Goal: Information Seeking & Learning: Learn about a topic

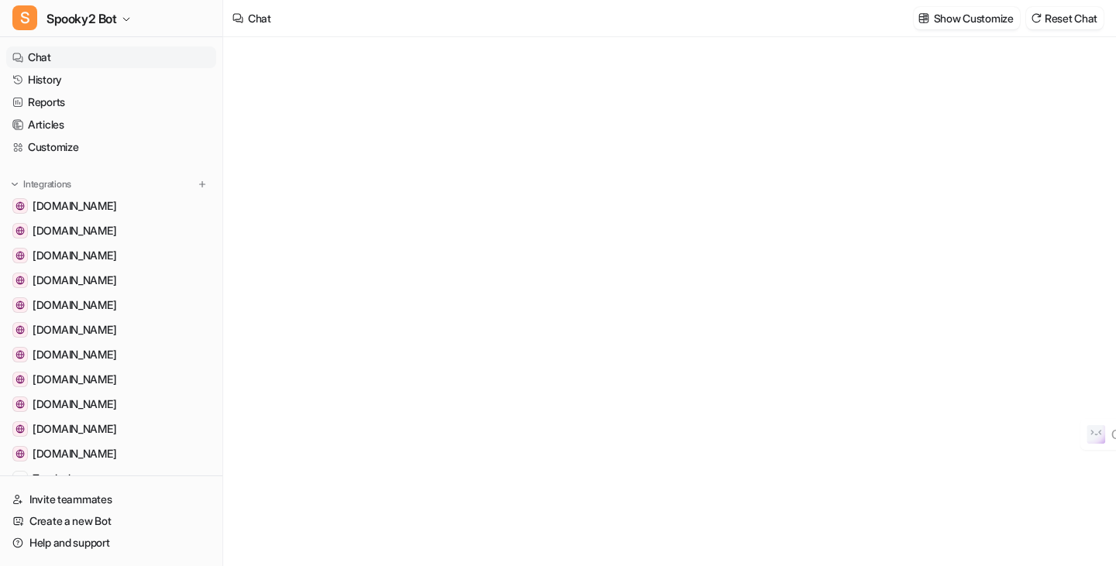
type textarea "**********"
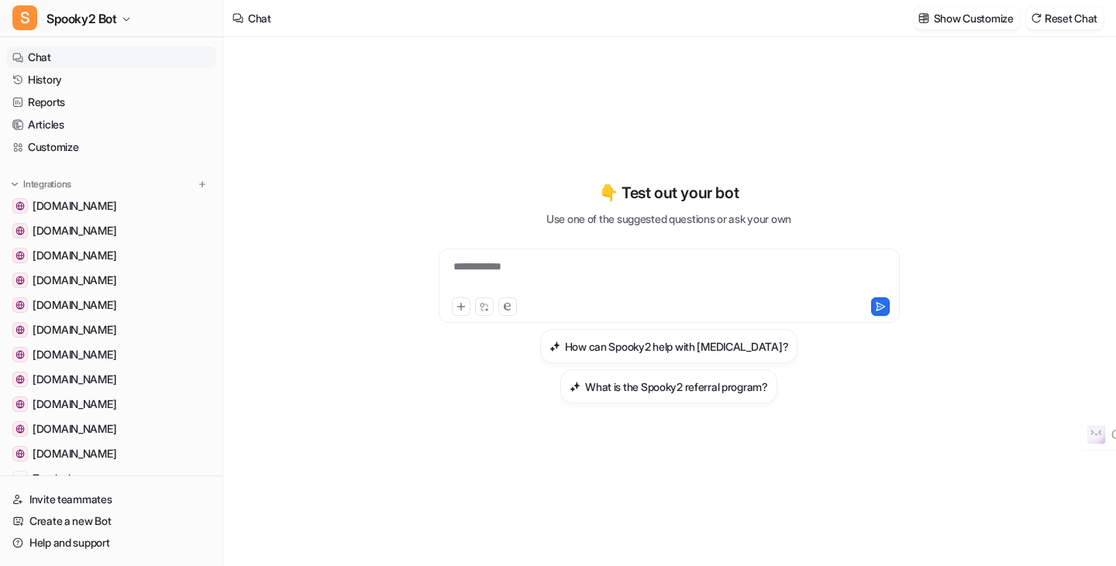
click at [538, 267] on div "**********" at bounding box center [668, 277] width 453 height 36
paste div
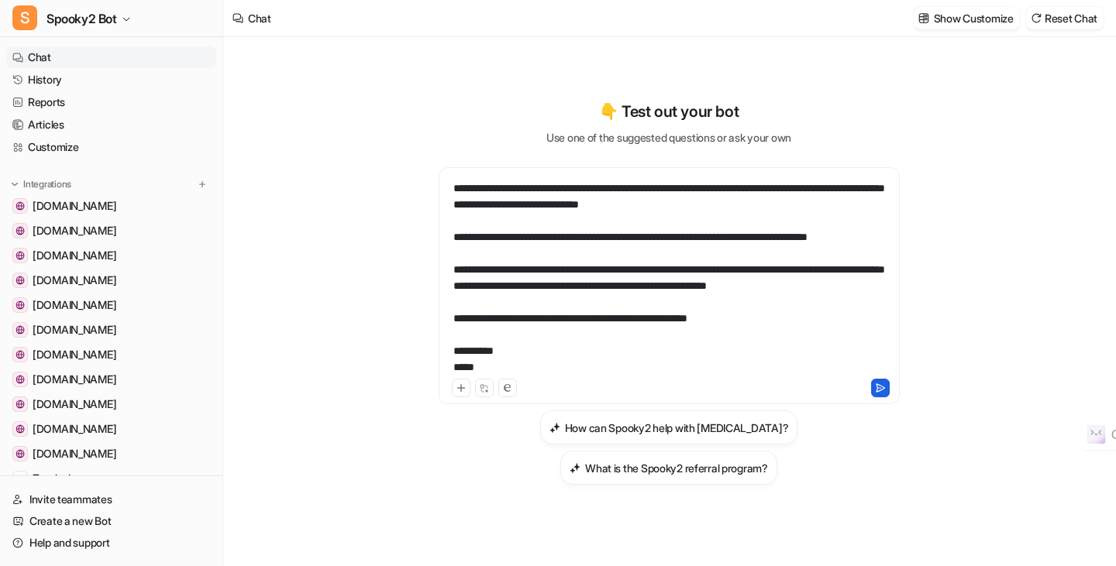
click at [882, 384] on icon at bounding box center [880, 388] width 11 height 11
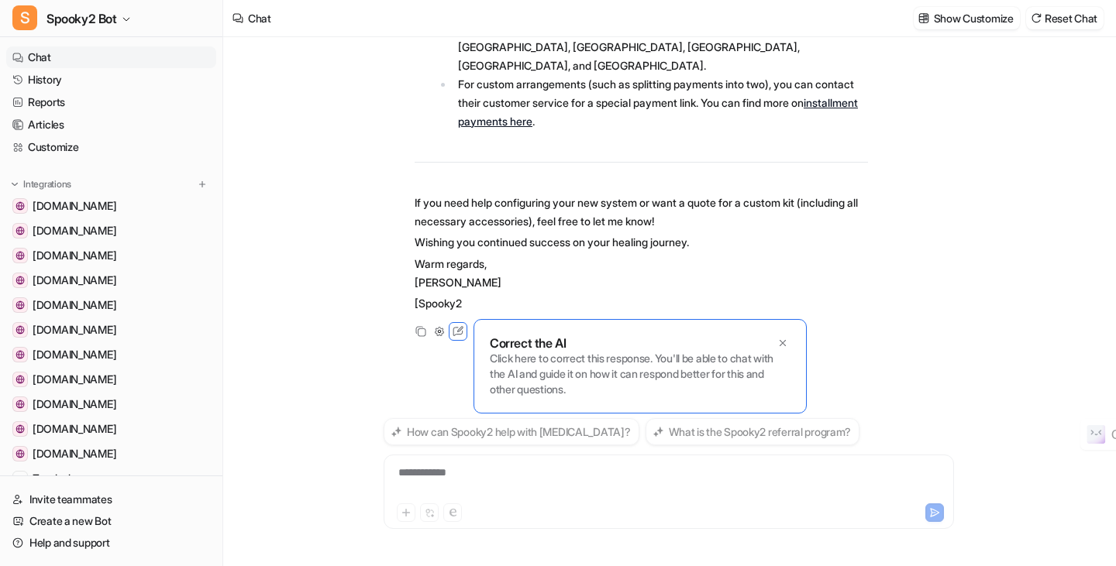
scroll to position [1723, 0]
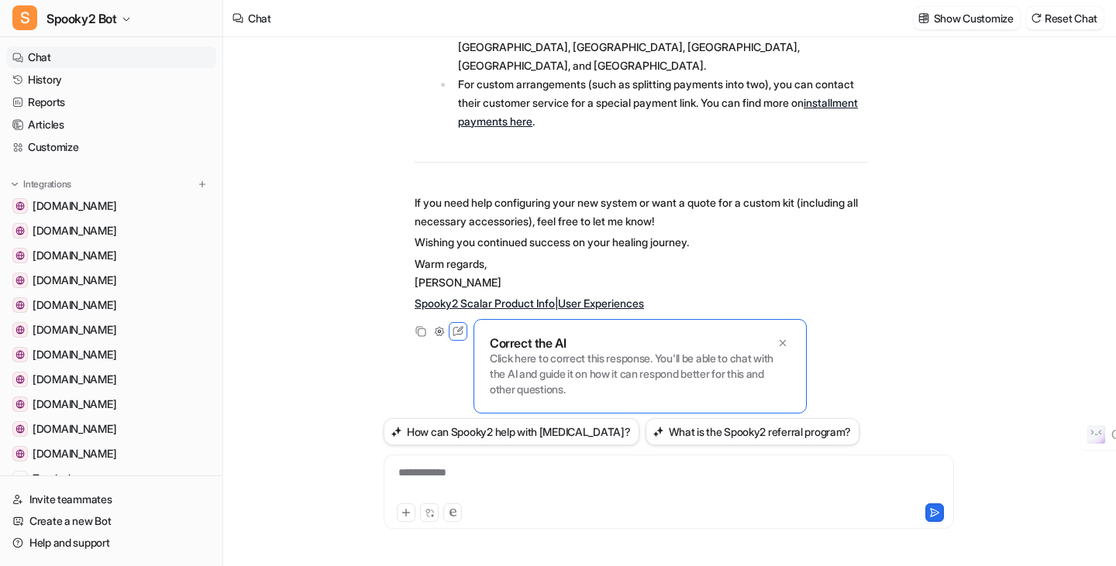
click at [770, 59] on li "PayPal "Buy Now, Pay Later" is available for customers in the [GEOGRAPHIC_DATA]…" at bounding box center [660, 47] width 415 height 56
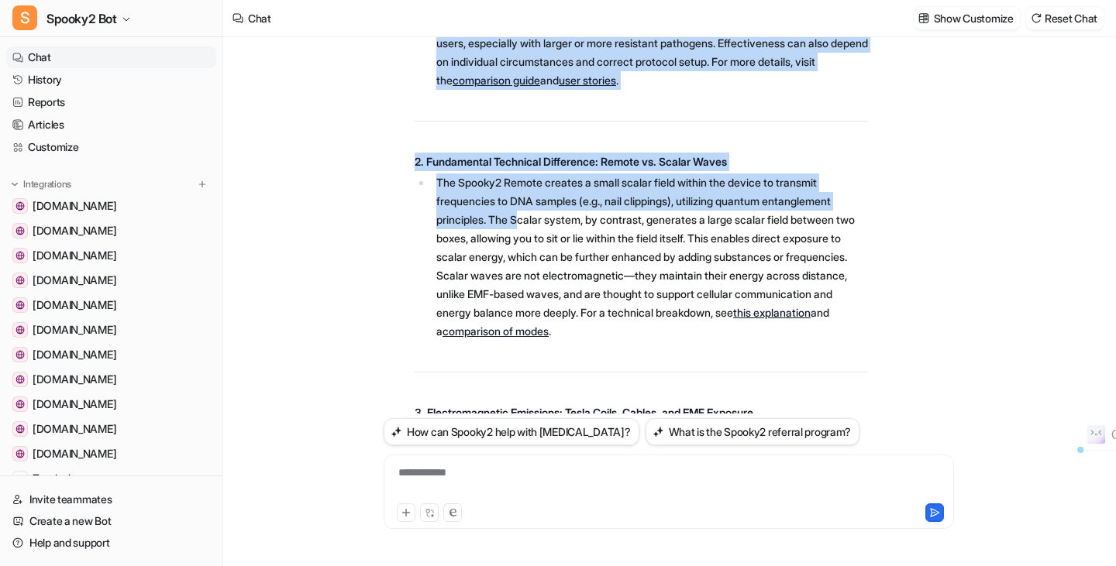
scroll to position [561, 0]
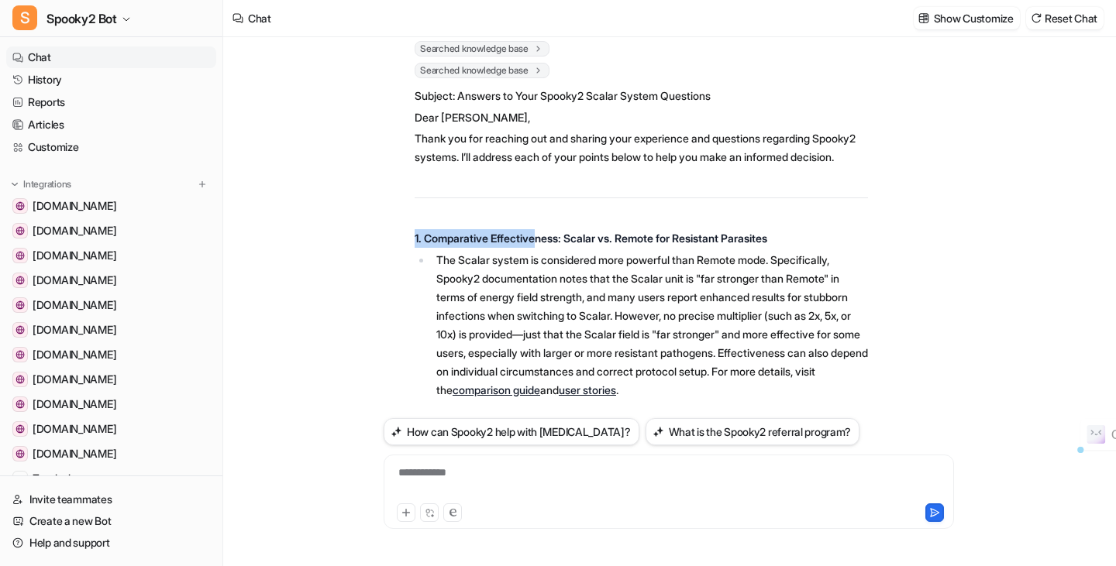
drag, startPoint x: 415, startPoint y: 213, endPoint x: 544, endPoint y: 268, distance: 140.6
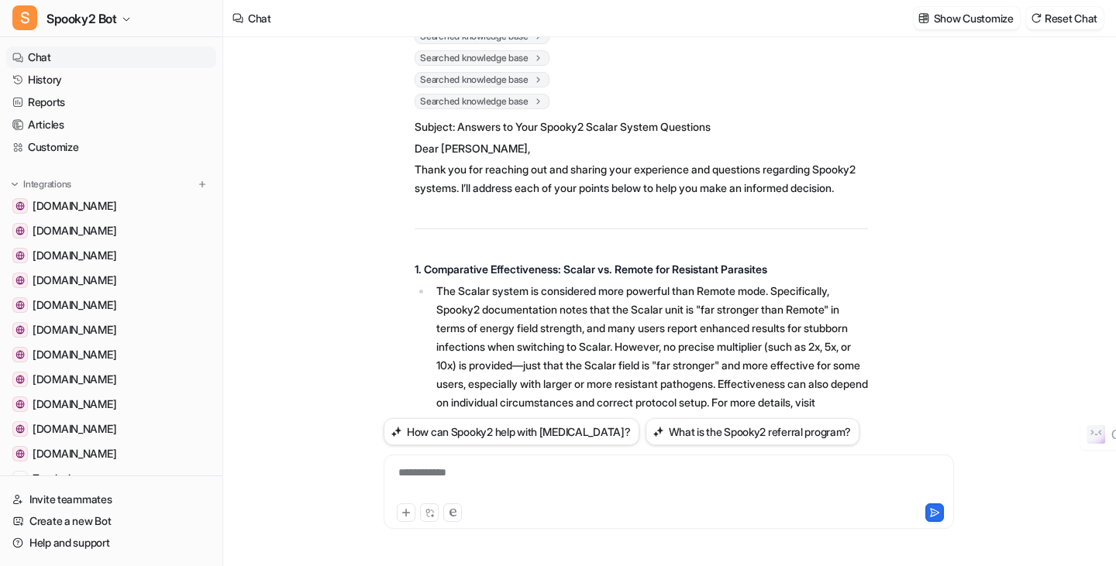
scroll to position [638, 0]
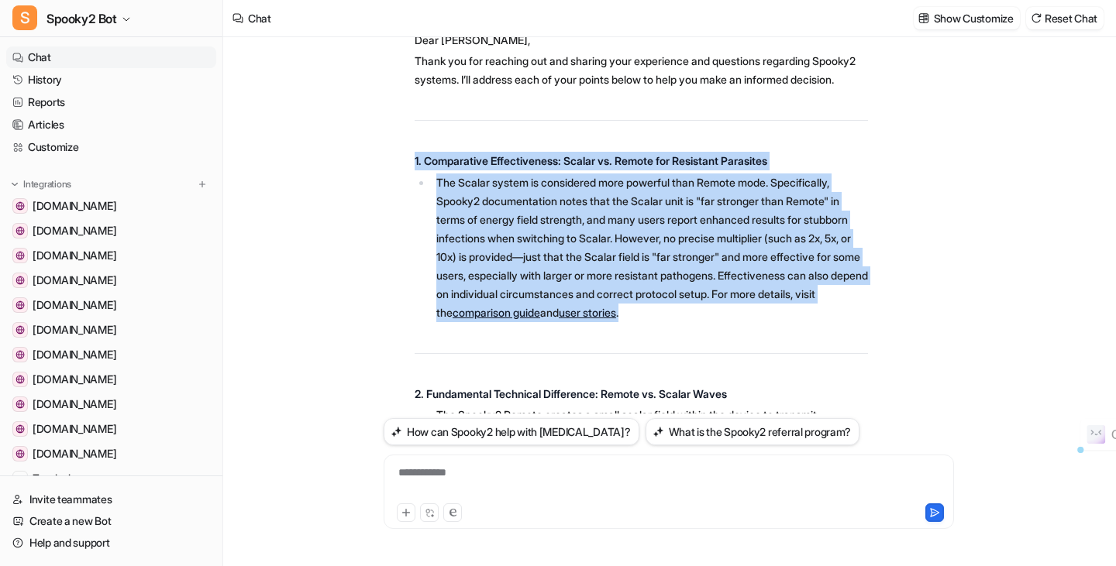
drag, startPoint x: 415, startPoint y: 213, endPoint x: 812, endPoint y: 363, distance: 424.7
copy span "1. Comparative Effectiveness: Scalar vs. Remote for Resistant Parasites The Sca…"
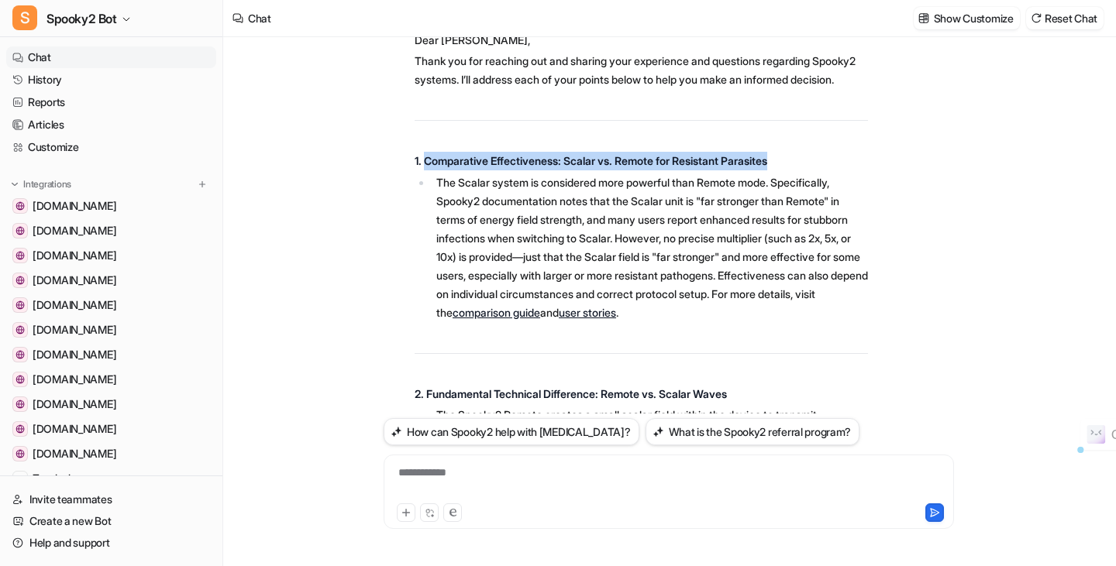
drag, startPoint x: 426, startPoint y: 215, endPoint x: 800, endPoint y: 213, distance: 374.2
click at [800, 170] on p "1. Comparative Effectiveness: Scalar vs. Remote for Resistant Parasites" at bounding box center [641, 161] width 453 height 19
copy strong "Comparative Effectiveness: Scalar vs. Remote for Resistant Parasites"
click at [540, 319] on link "comparison guide" at bounding box center [496, 312] width 88 height 13
click at [616, 319] on link "user stories" at bounding box center [587, 312] width 57 height 13
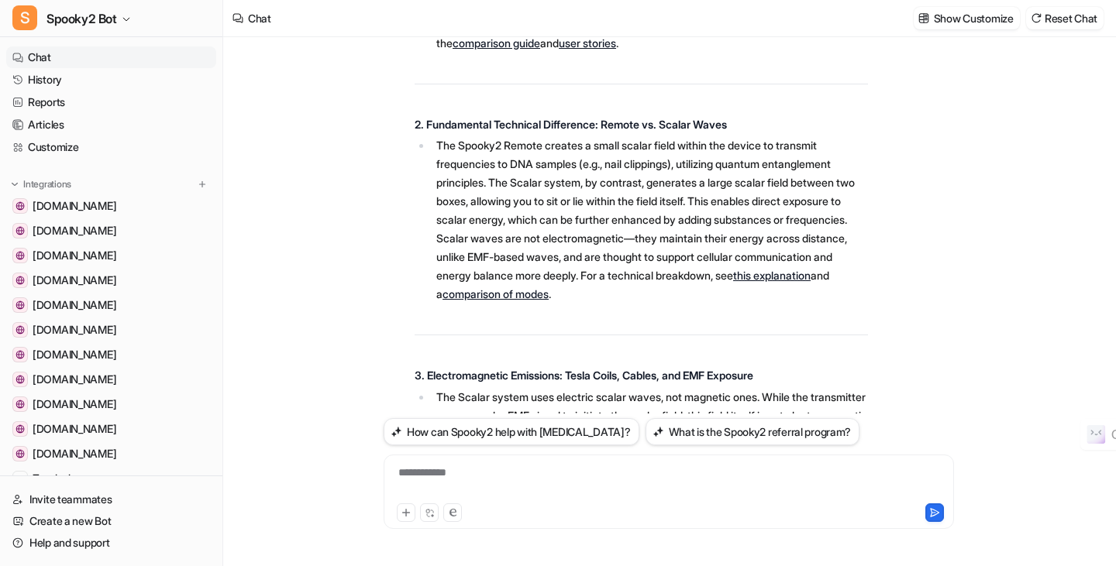
scroll to position [948, 0]
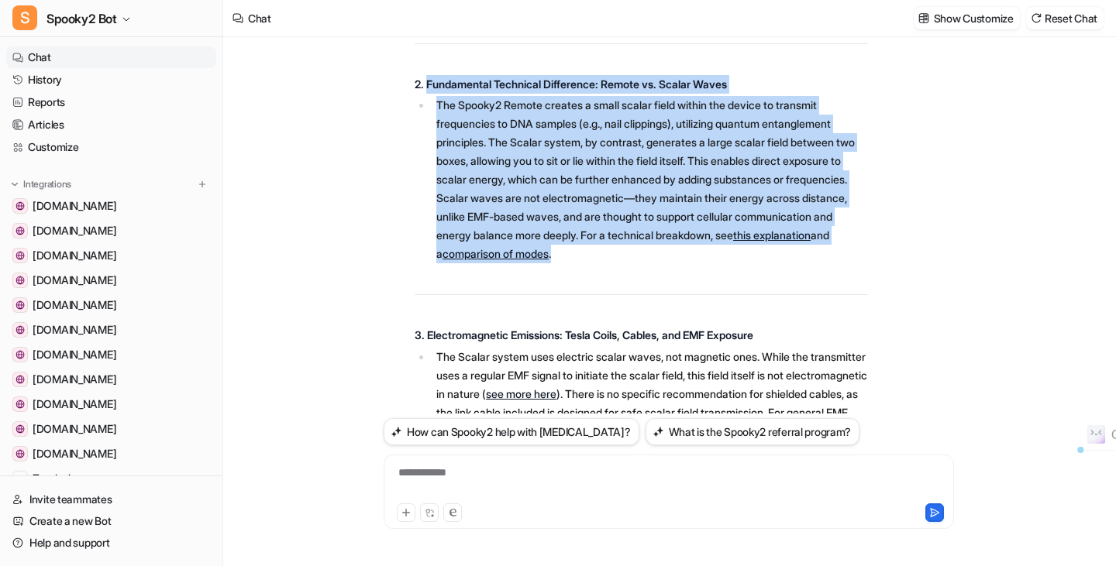
drag, startPoint x: 427, startPoint y: 142, endPoint x: 703, endPoint y: 308, distance: 322.2
click at [703, 308] on span "Subject: Answers to Your Spooky2 Scalar System Questions Dear [PERSON_NAME], Th…" at bounding box center [641, 366] width 453 height 1339
copy span "Fundamental Technical Difference: Remote vs. Scalar Waves The Spooky2 Remote cr…"
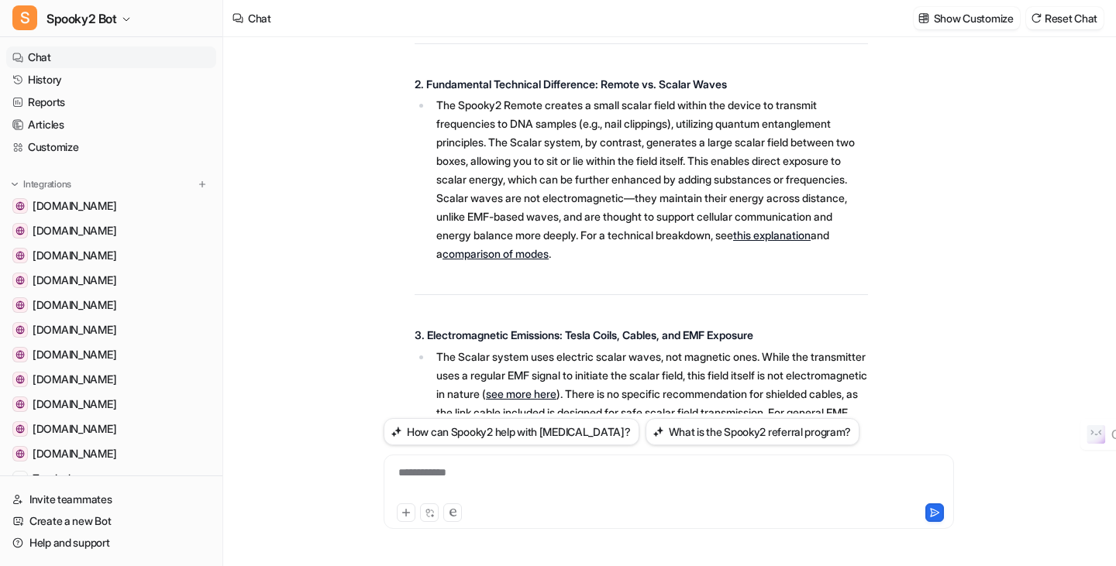
drag, startPoint x: 464, startPoint y: 318, endPoint x: 473, endPoint y: 310, distance: 12.1
click at [733, 242] on link "this explanation" at bounding box center [771, 235] width 77 height 13
click at [549, 260] on link "comparison of modes" at bounding box center [495, 253] width 106 height 13
click at [733, 242] on link "this explanation" at bounding box center [771, 235] width 77 height 13
click at [549, 260] on link "comparison of modes" at bounding box center [495, 253] width 106 height 13
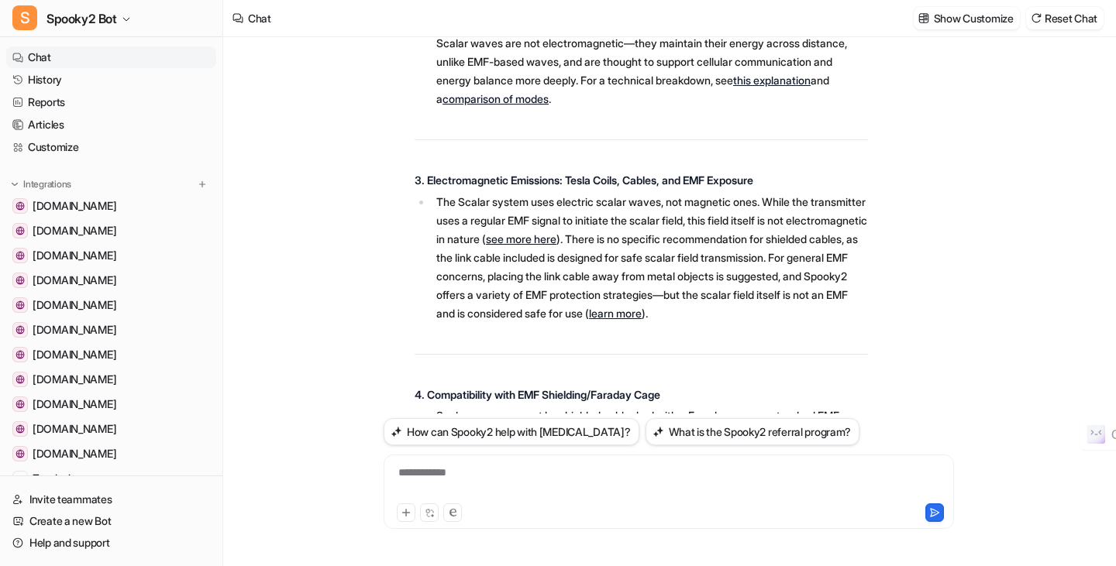
scroll to position [1181, 0]
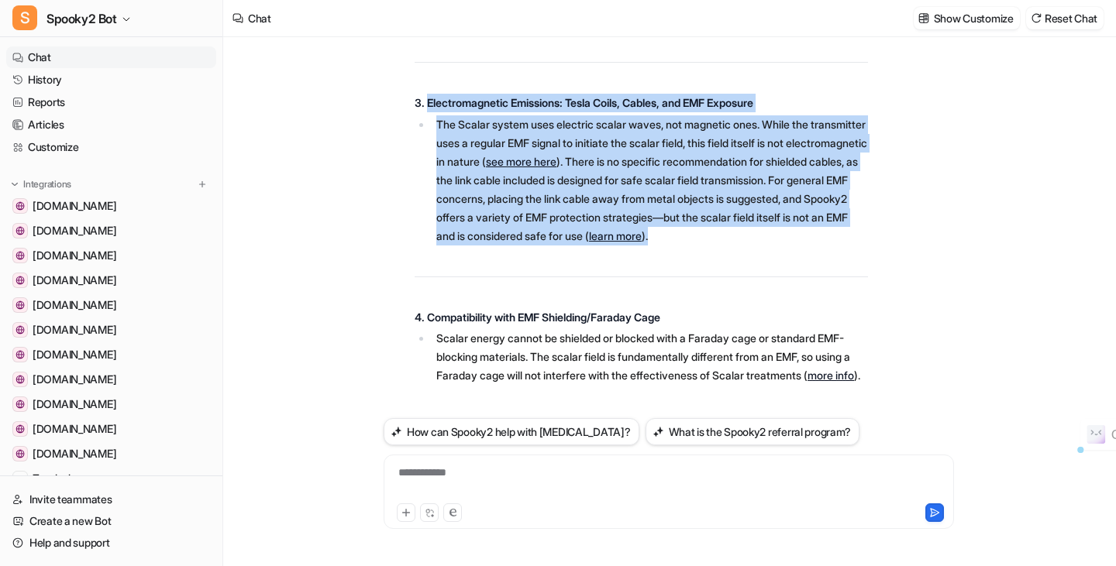
drag, startPoint x: 427, startPoint y: 153, endPoint x: 878, endPoint y: 291, distance: 471.8
click at [878, 291] on div "S Searched knowledge base search_queries : [ "Scalar system EMF emission", "Tes…" at bounding box center [669, 92] width 570 height 1472
copy span "Electromagnetic Emissions: Tesla Coils, Cables, and EMF Exposure The Scalar sys…"
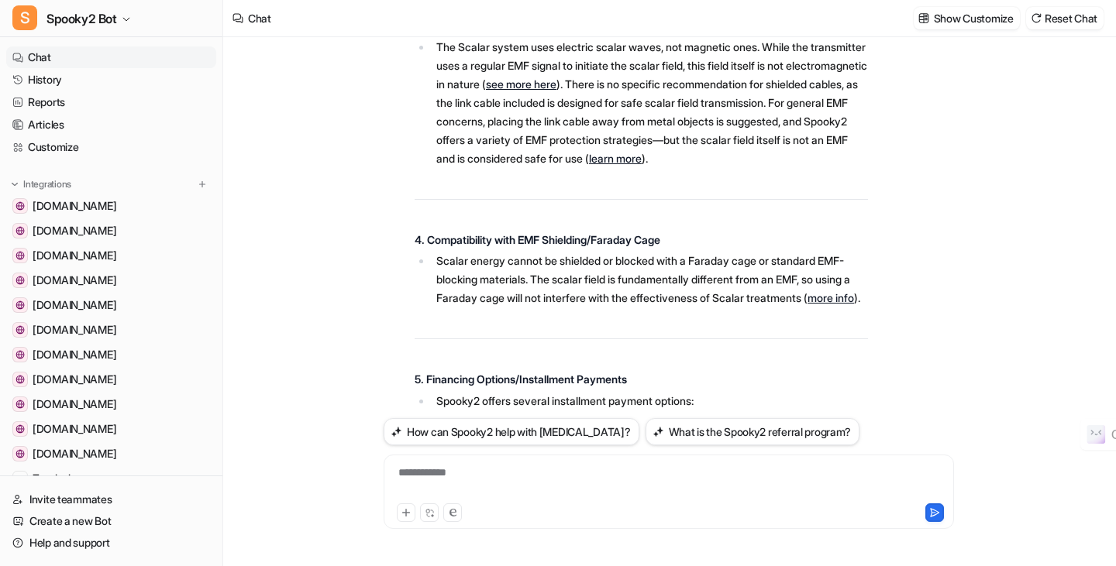
scroll to position [1336, 0]
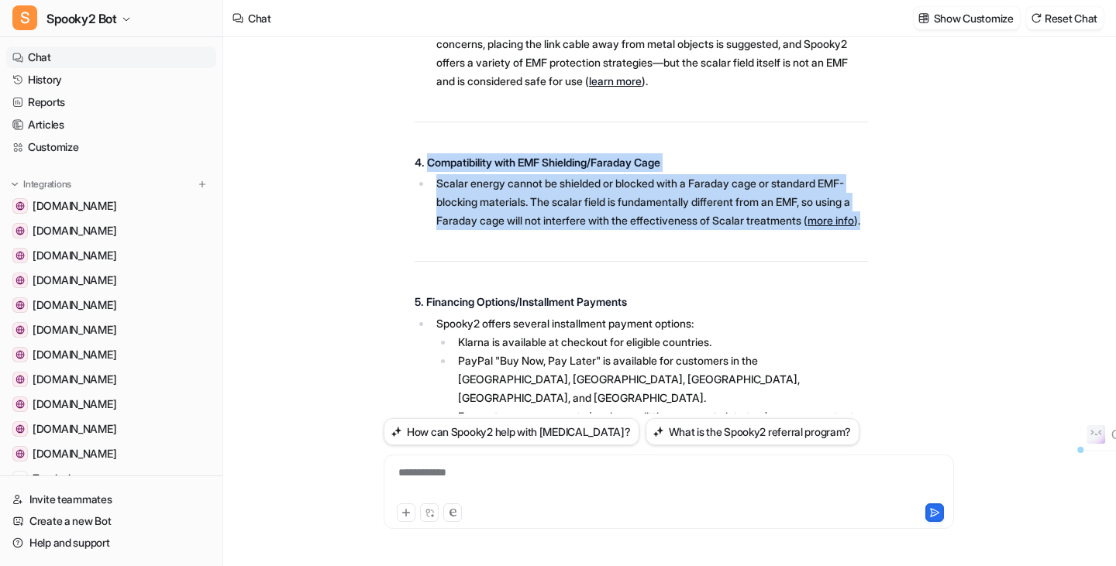
drag, startPoint x: 429, startPoint y: 218, endPoint x: 495, endPoint y: 292, distance: 98.8
copy span "Compatibility with EMF Shielding/Faraday Cage Scalar energy cannot be shielded …"
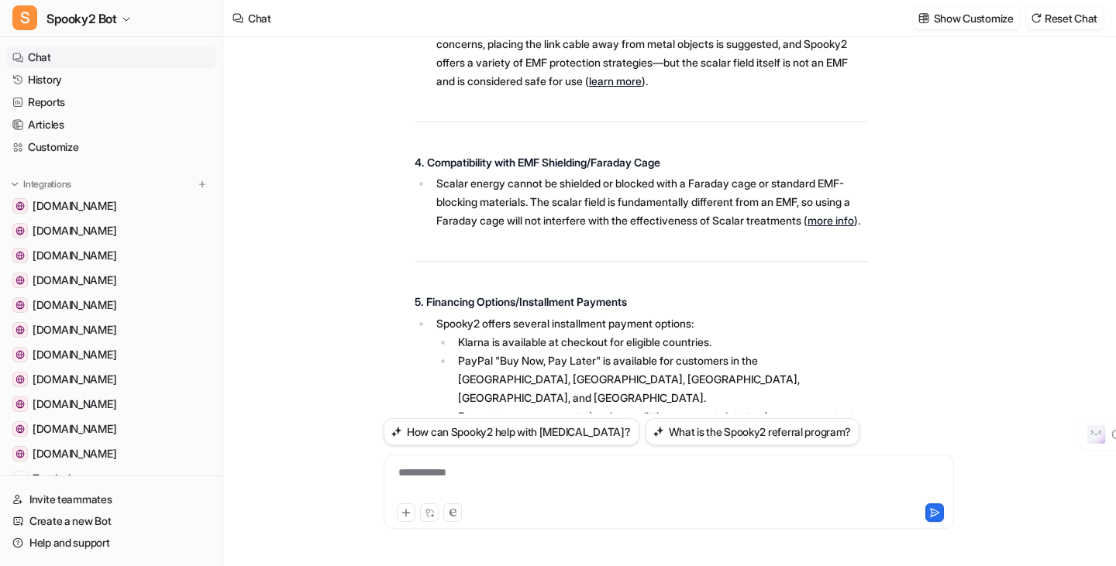
click at [807, 227] on link "more info" at bounding box center [830, 220] width 46 height 13
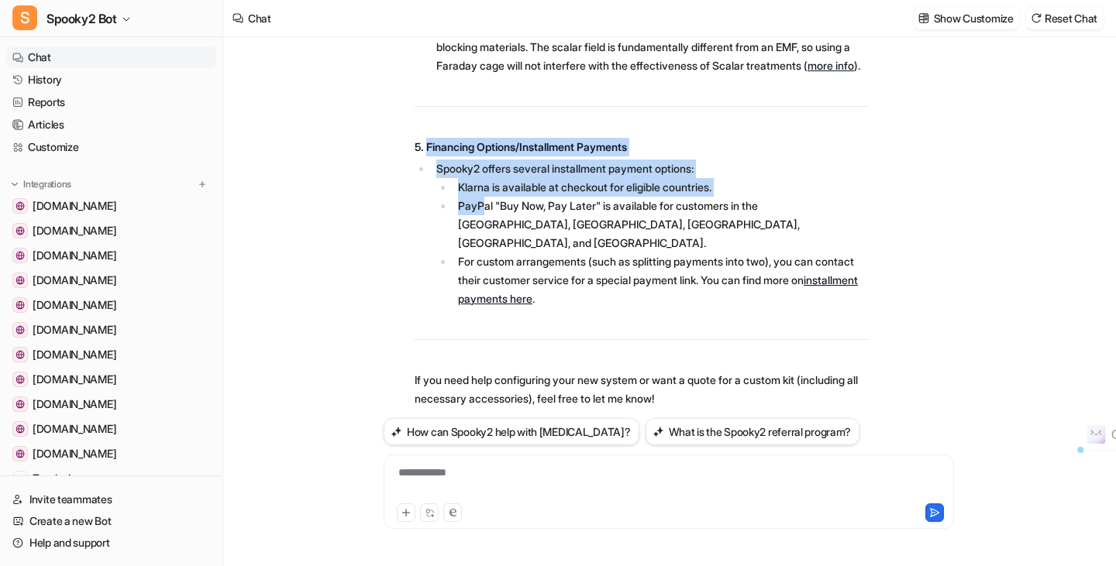
scroll to position [1646, 0]
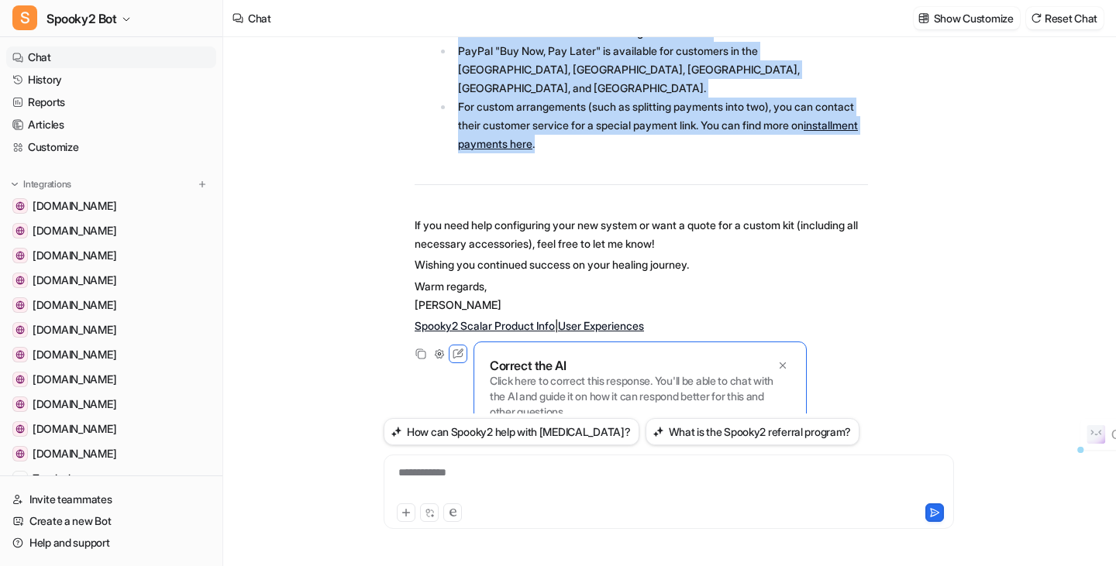
drag, startPoint x: 428, startPoint y: 222, endPoint x: 628, endPoint y: 201, distance: 200.9
copy span "Financing Options/Installment Payments Spooky2 offers several installment payme…"
